Goal: Register for event/course

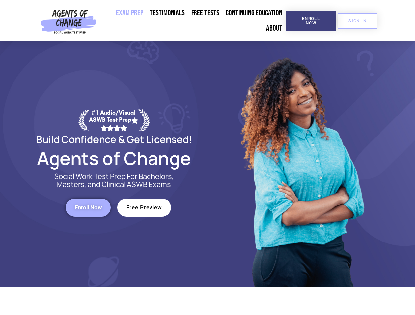
click at [207, 158] on div at bounding box center [300, 164] width 187 height 246
click at [311, 21] on span "Enroll Now" at bounding box center [311, 20] width 30 height 9
click at [357, 21] on span "SIGN IN" at bounding box center [357, 21] width 18 height 4
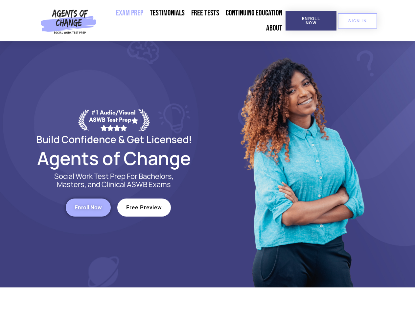
click at [88, 207] on span "Enroll Now" at bounding box center [88, 208] width 27 height 6
click at [144, 207] on span "Free Preview" at bounding box center [144, 208] width 36 height 6
